Goal: Find specific page/section: Find specific page/section

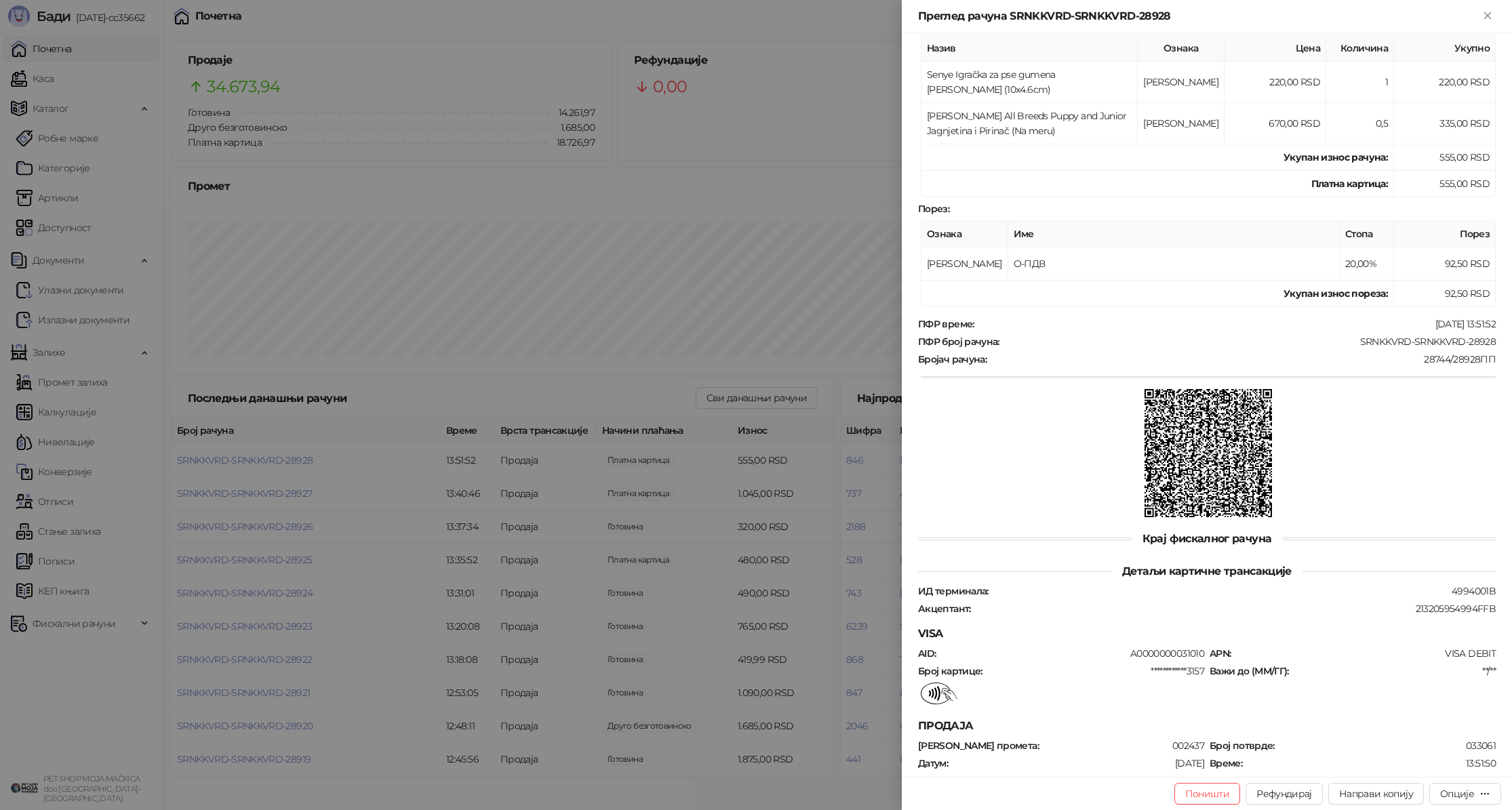
scroll to position [353, 0]
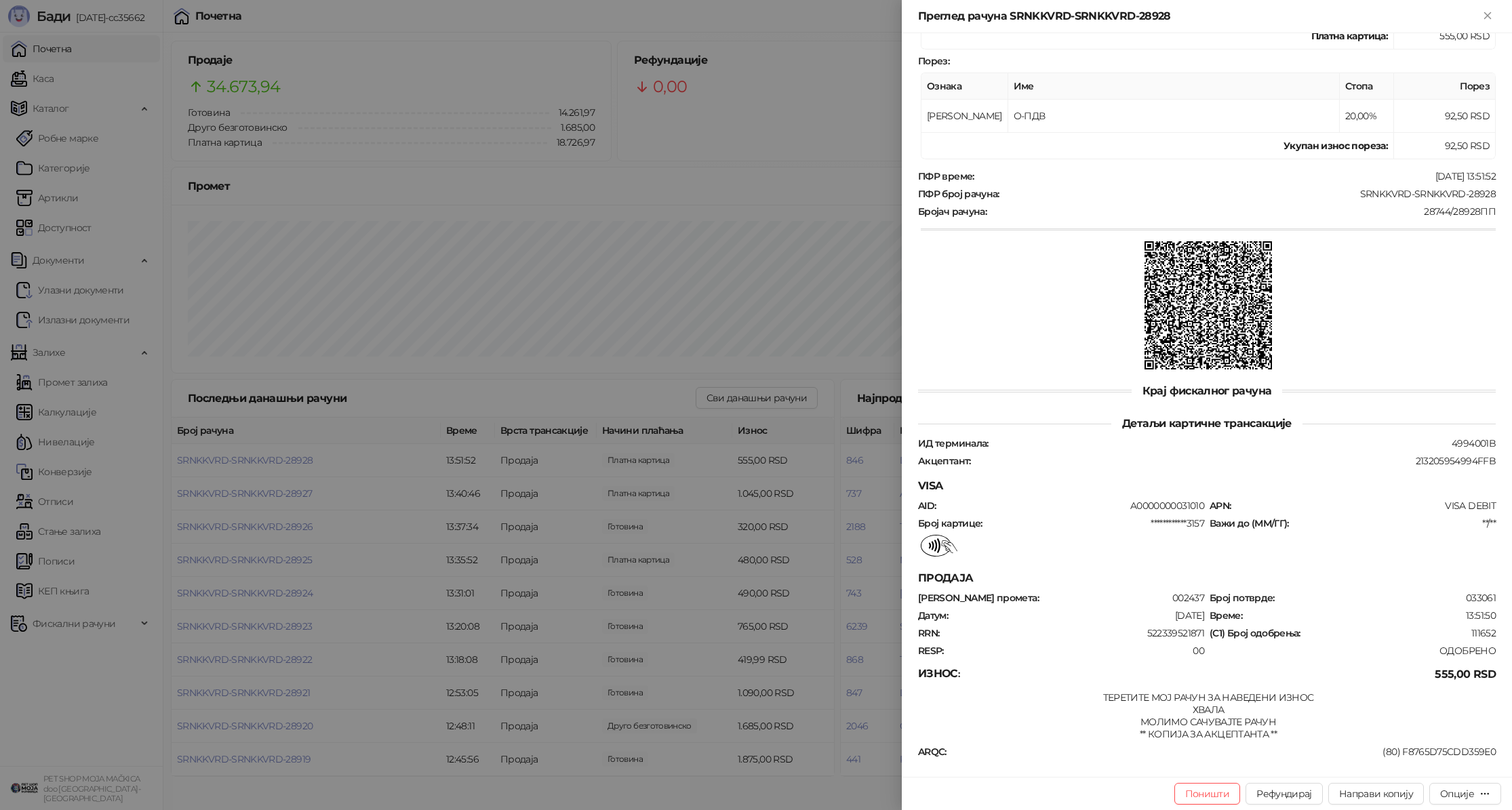
click at [39, 98] on div at bounding box center [756, 405] width 1512 height 810
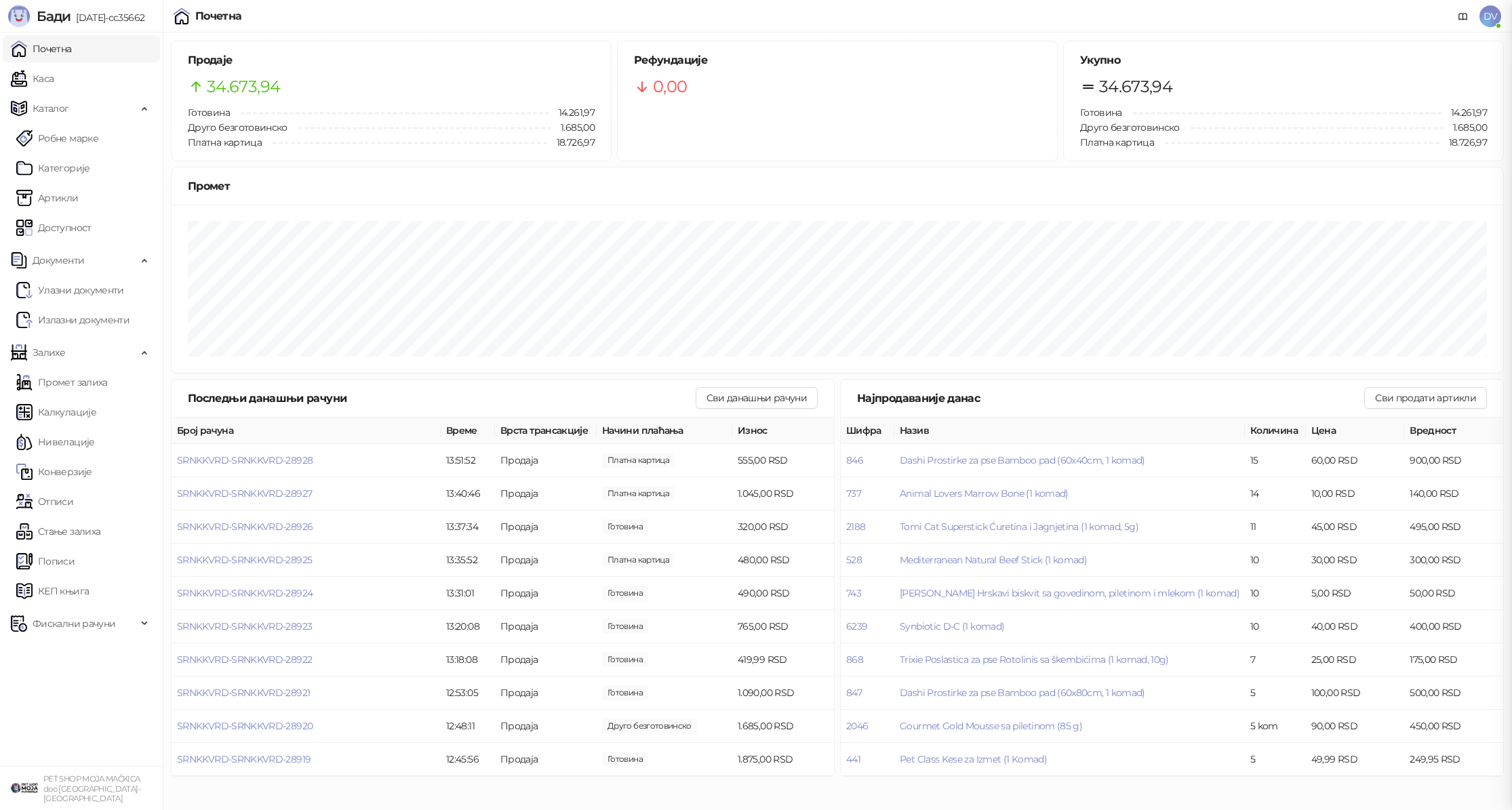
click at [52, 82] on div at bounding box center [756, 405] width 1512 height 810
click at [72, 51] on link "Почетна" at bounding box center [41, 48] width 61 height 27
click at [54, 76] on link "Каса" at bounding box center [32, 78] width 43 height 27
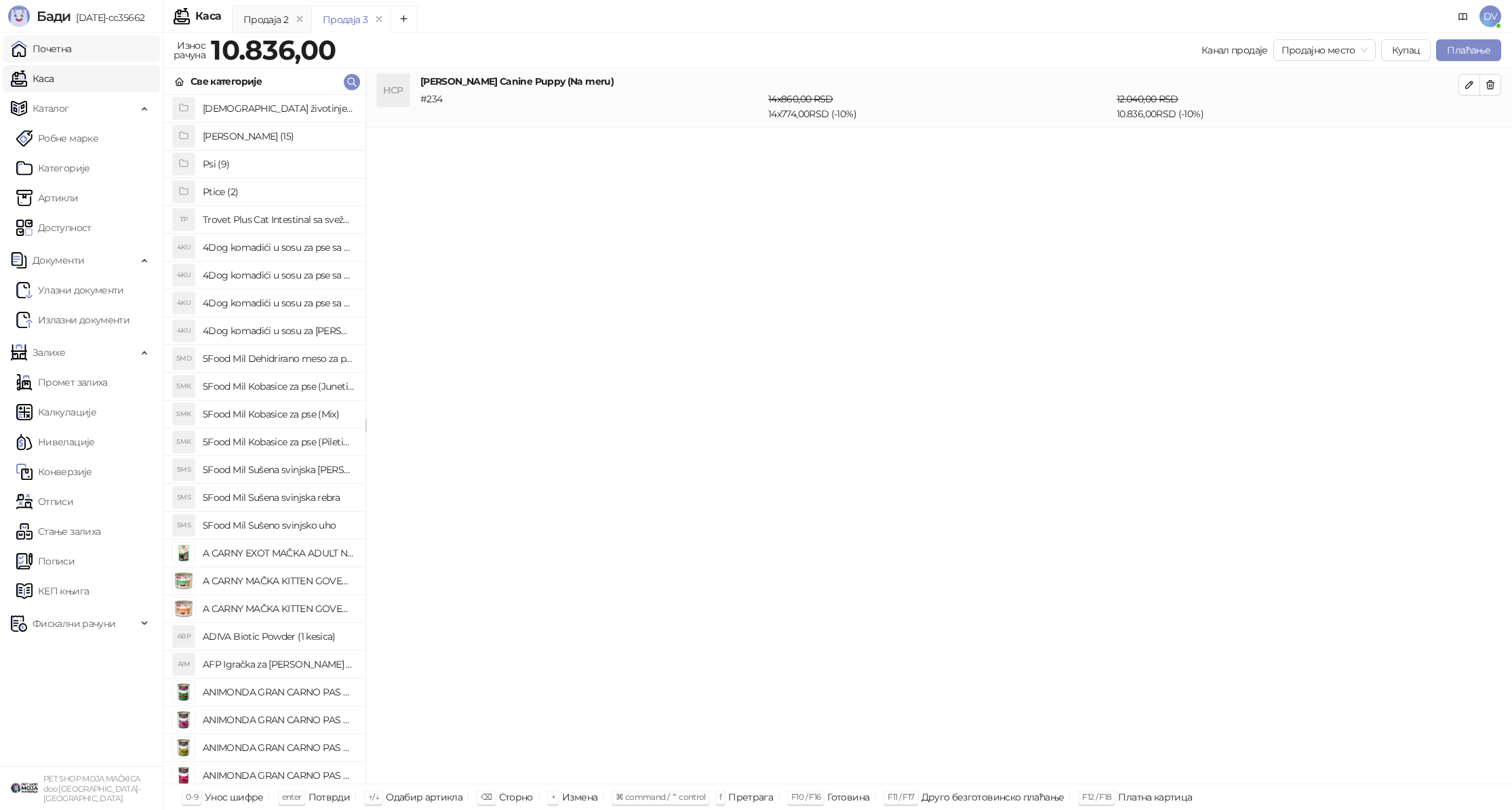
click at [72, 52] on link "Почетна" at bounding box center [41, 48] width 61 height 27
